Goal: Transaction & Acquisition: Purchase product/service

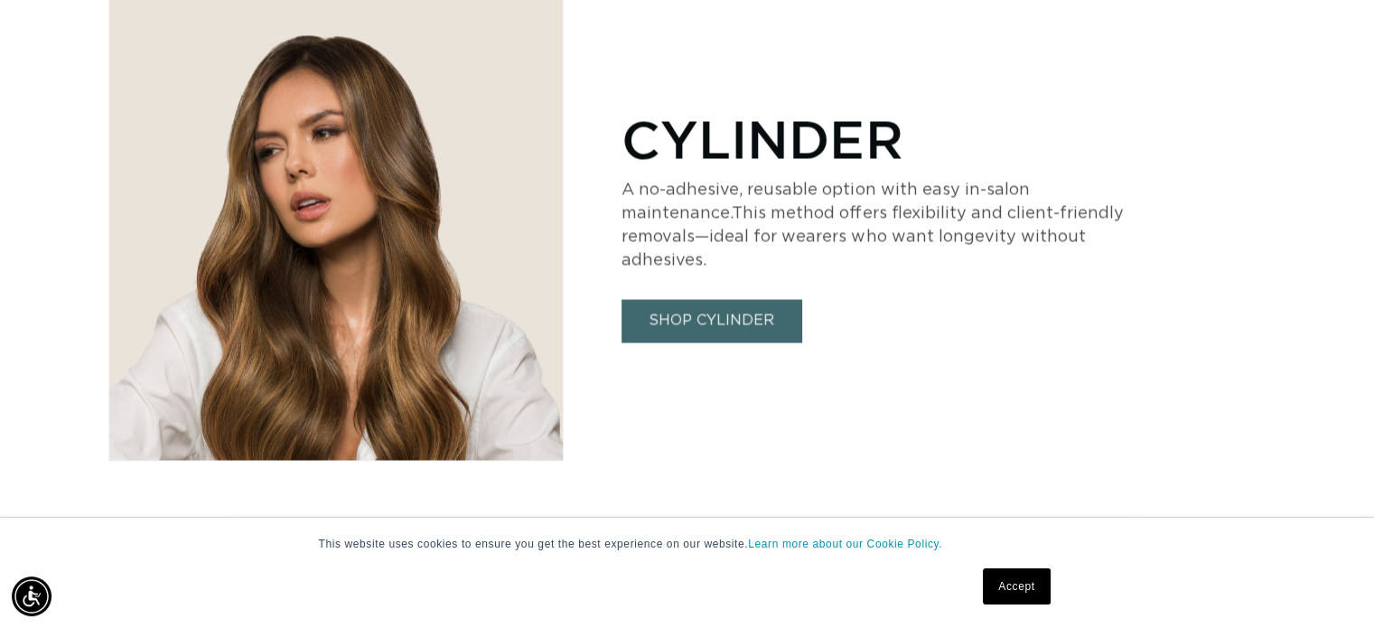
scroll to position [3192, 0]
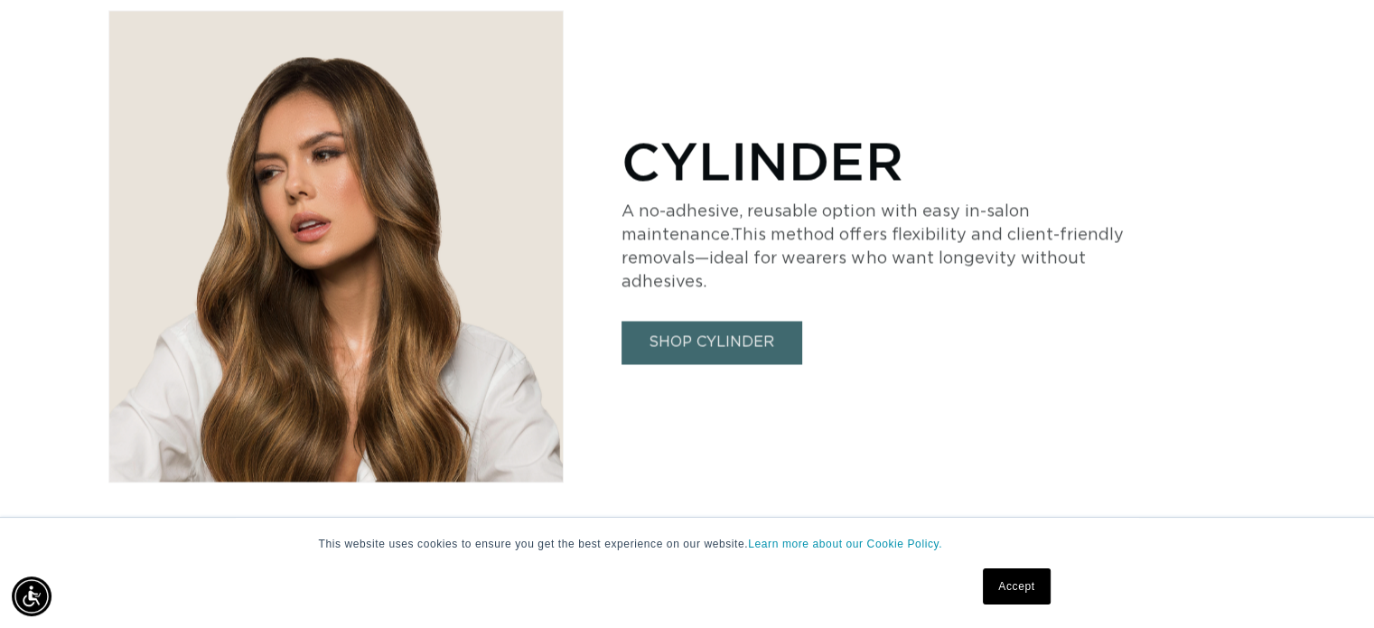
click at [662, 350] on div "CYLINDER A no-adhesive, reusable option with easy in-salon maintenance.This met…" at bounding box center [944, 246] width 644 height 473
click at [657, 321] on link "SHOP CYLINDER" at bounding box center [712, 342] width 180 height 42
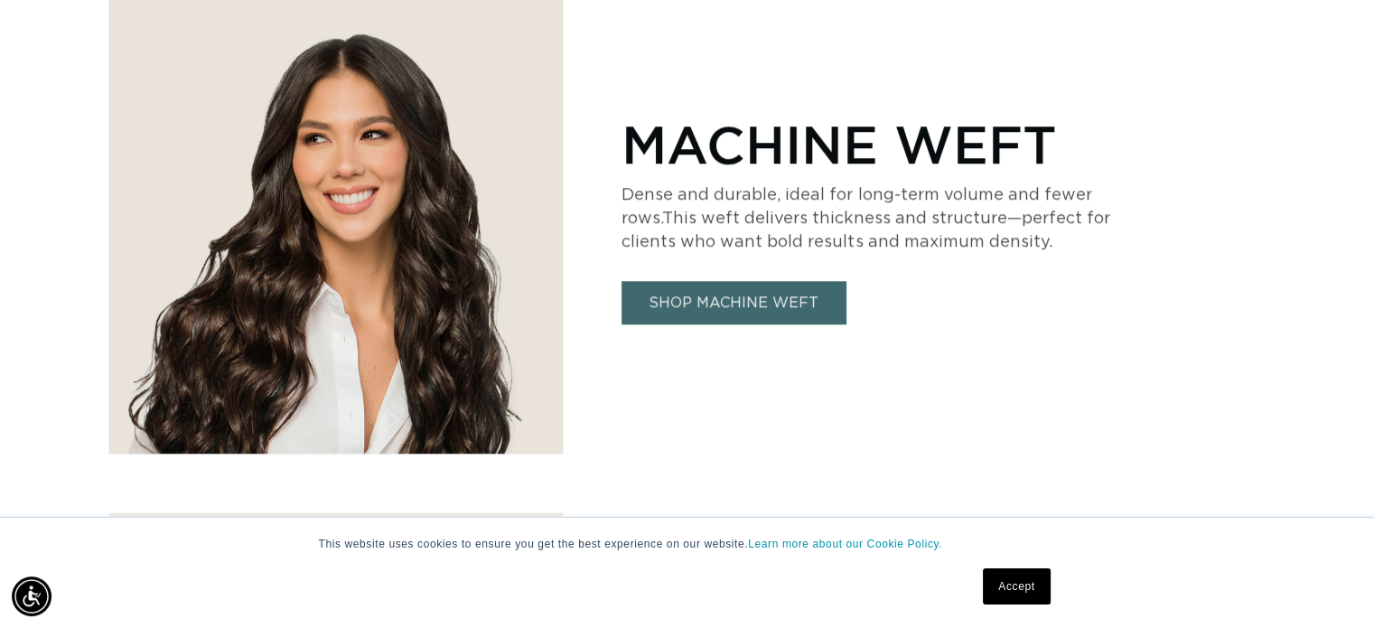
scroll to position [1651, 0]
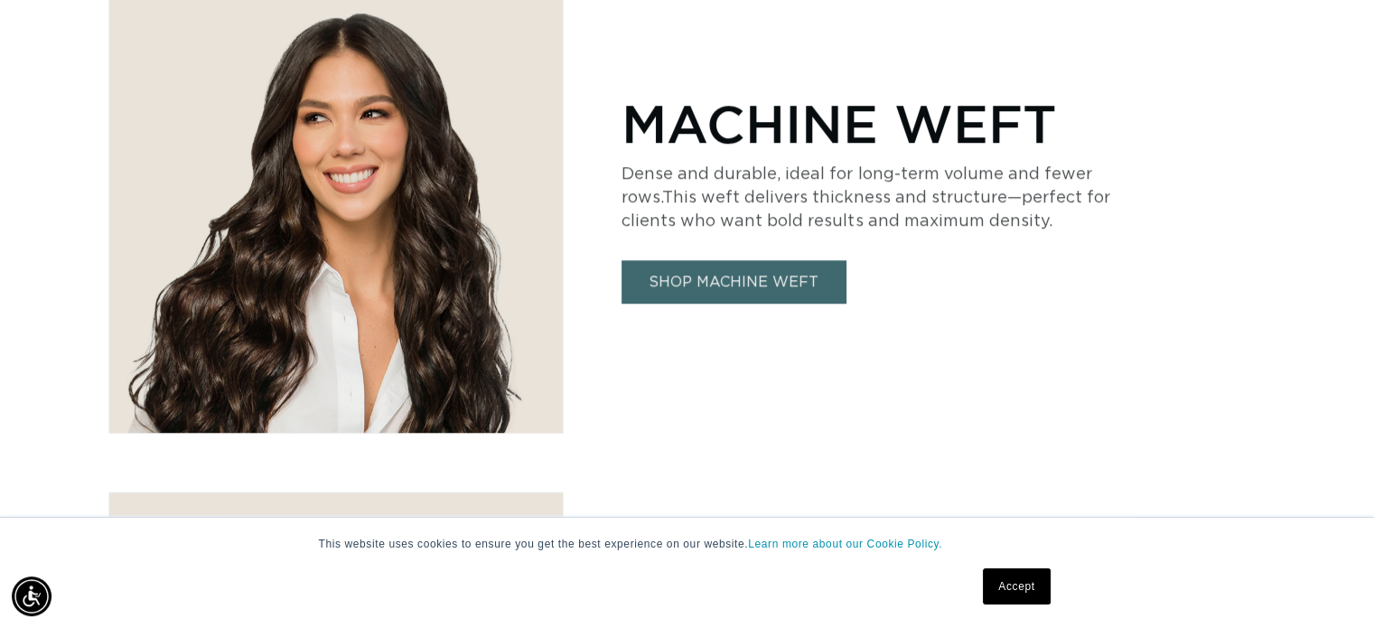
click at [726, 286] on link "SHOP MACHINE WEFT" at bounding box center [734, 281] width 224 height 42
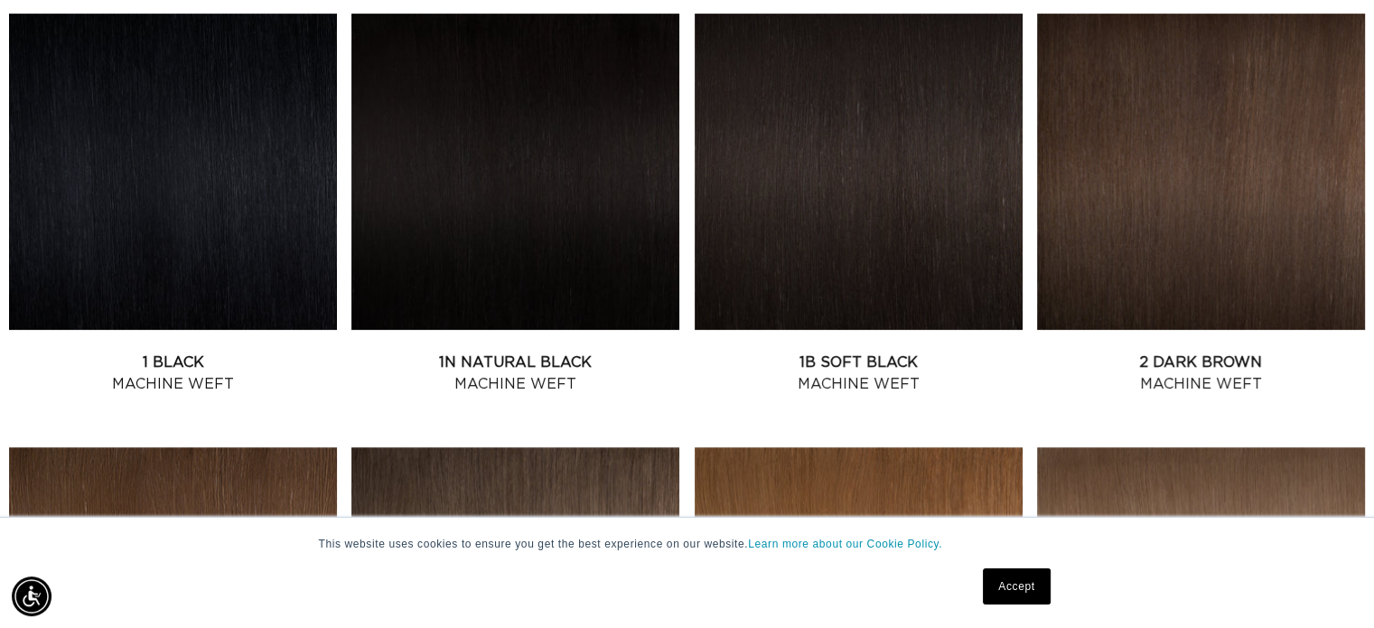
scroll to position [758, 0]
